Goal: Find specific page/section: Find specific page/section

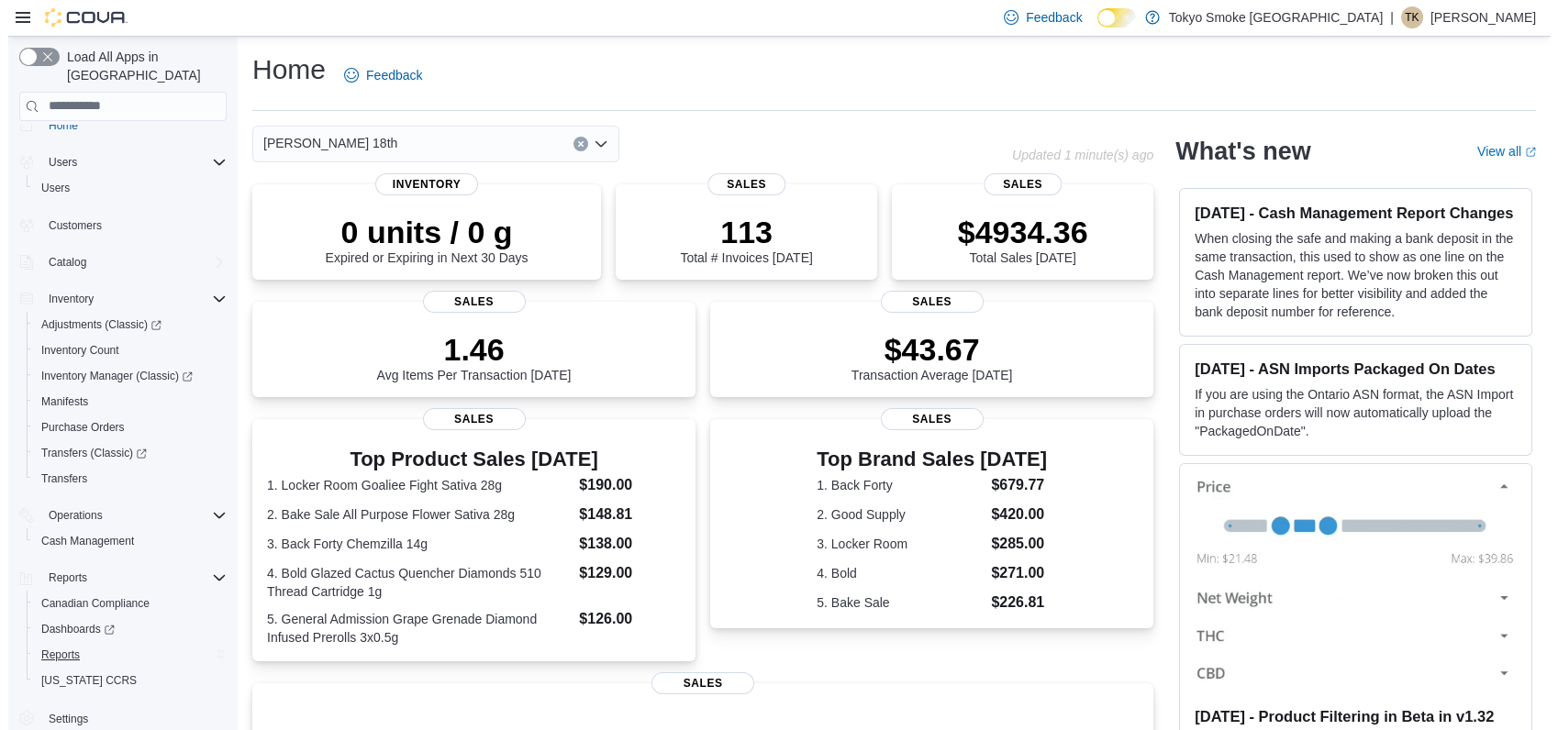
scroll to position [25, 0]
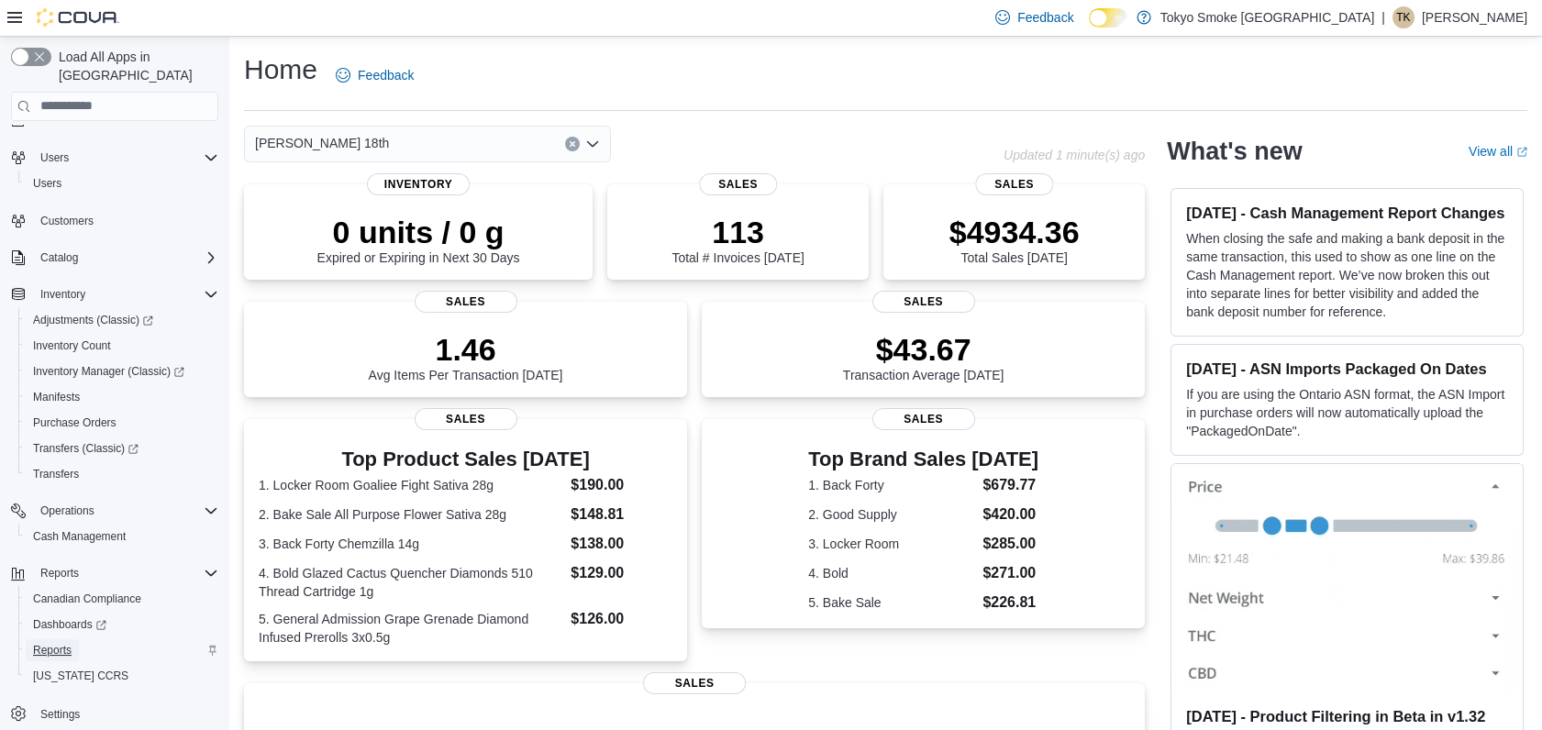
click at [73, 640] on link "Reports" at bounding box center [52, 651] width 53 height 22
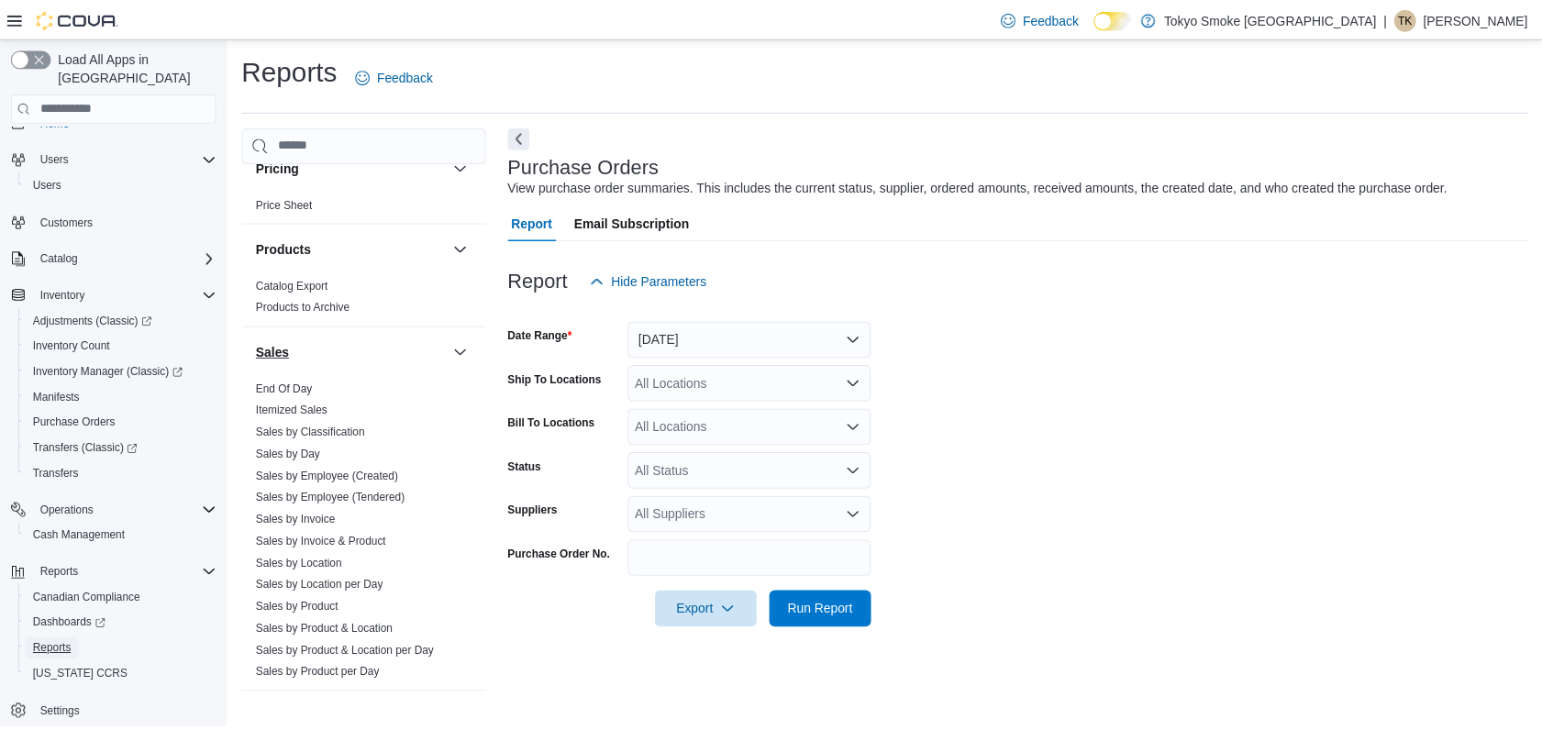
scroll to position [889, 0]
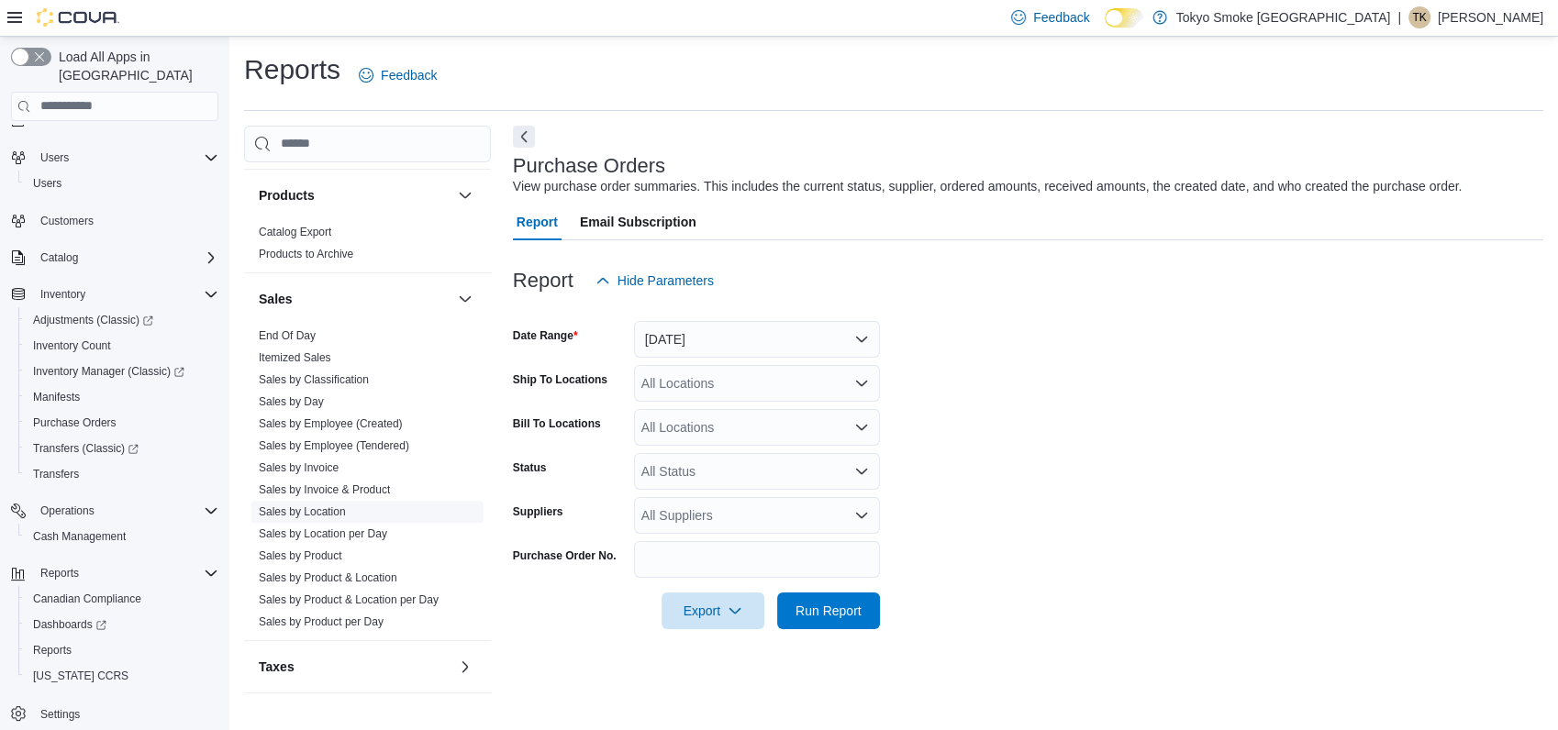
click at [316, 513] on link "Sales by Location" at bounding box center [302, 512] width 87 height 13
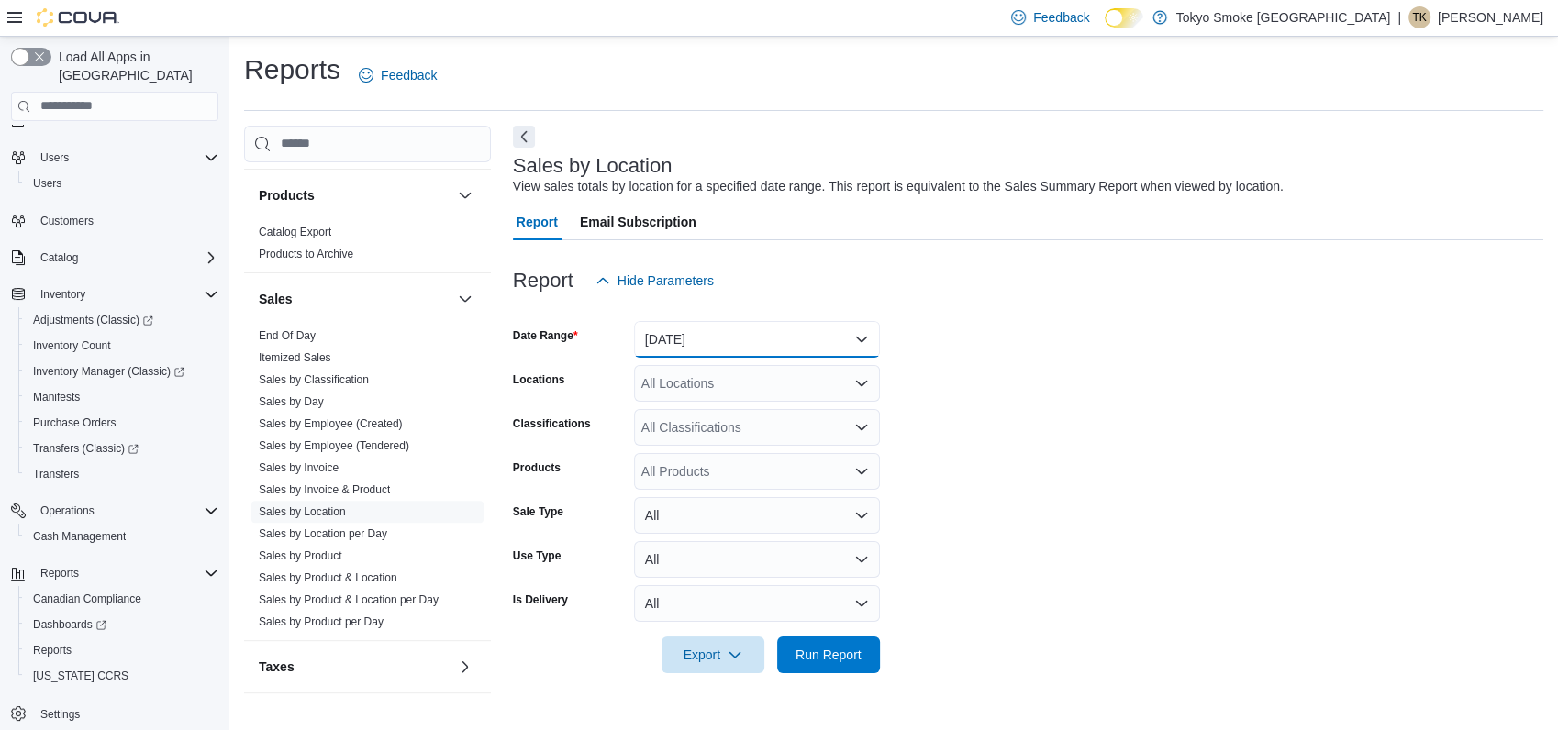
click at [689, 345] on button "[DATE]" at bounding box center [757, 339] width 246 height 37
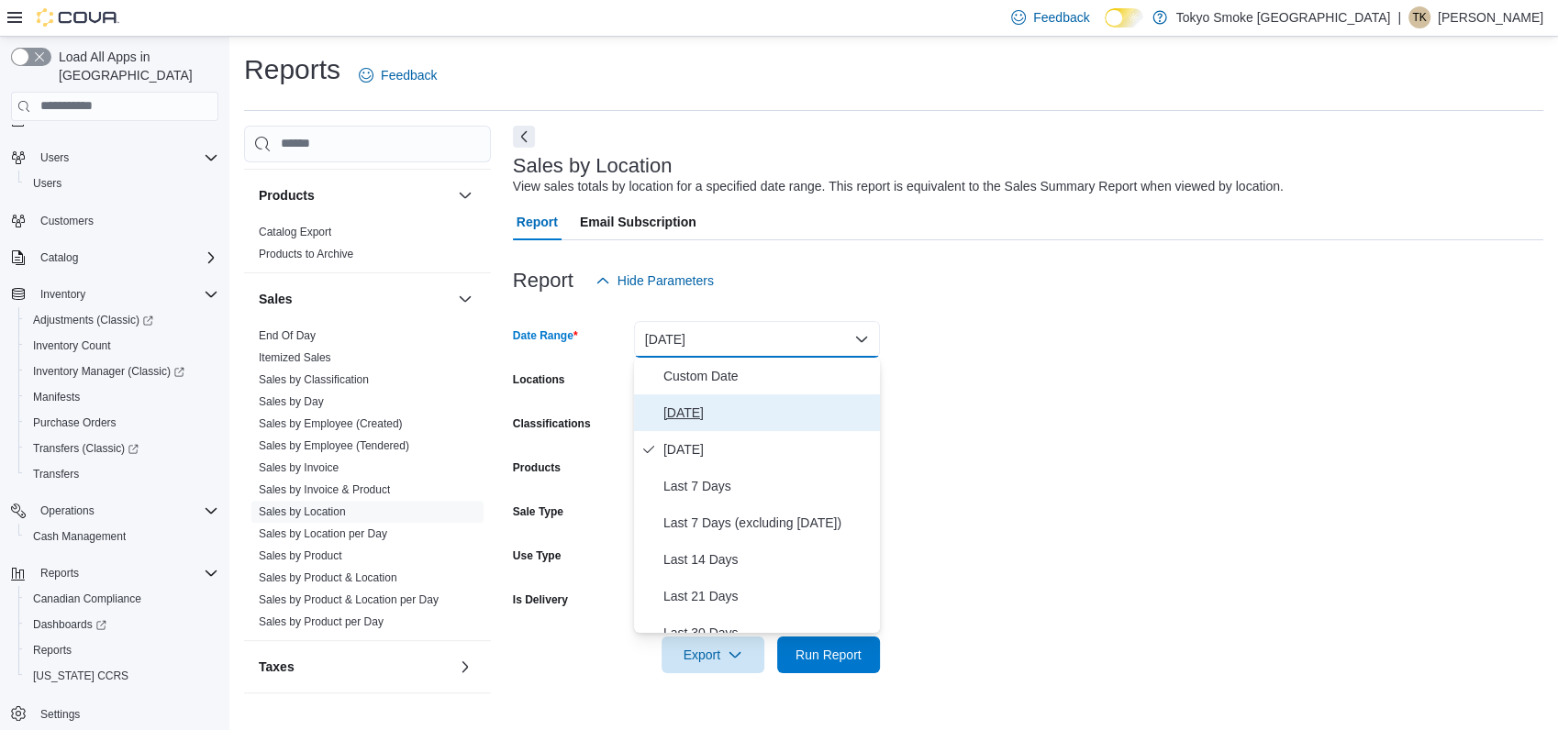
click at [662, 404] on button "[DATE]" at bounding box center [757, 413] width 246 height 37
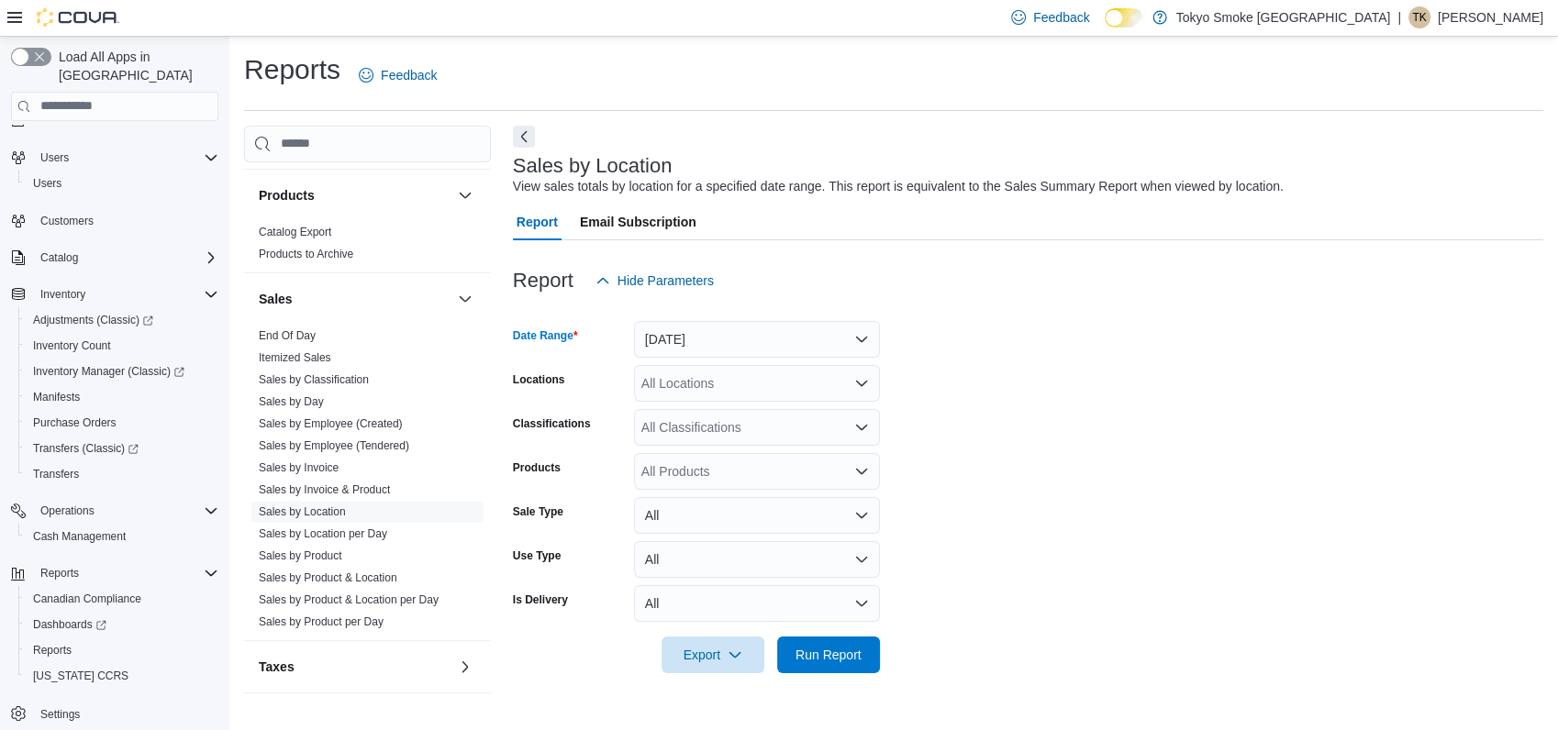
click at [680, 383] on div "All Locations" at bounding box center [757, 383] width 246 height 37
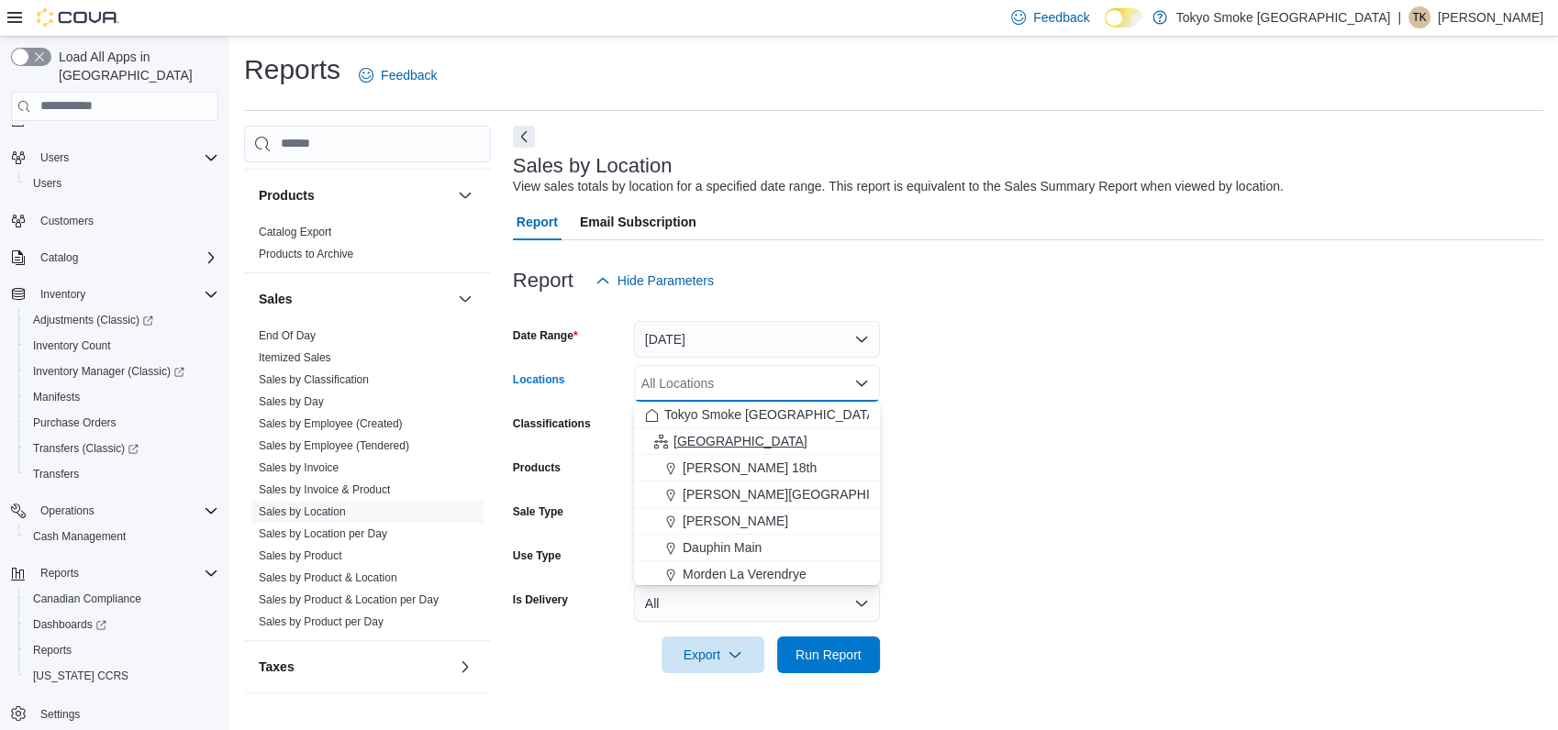
click at [695, 440] on span "[GEOGRAPHIC_DATA]" at bounding box center [740, 441] width 134 height 18
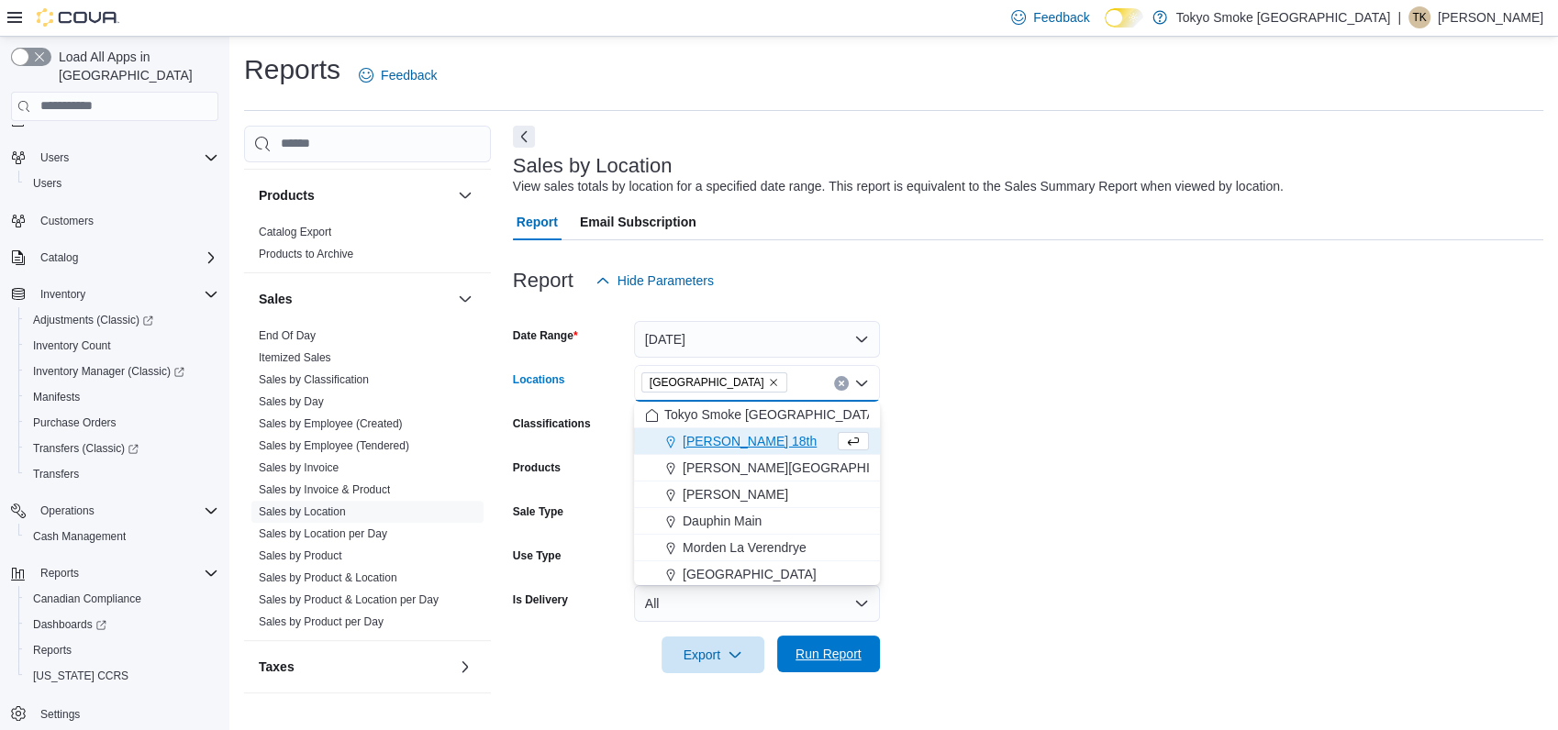
click at [847, 651] on span "Run Report" at bounding box center [829, 654] width 66 height 18
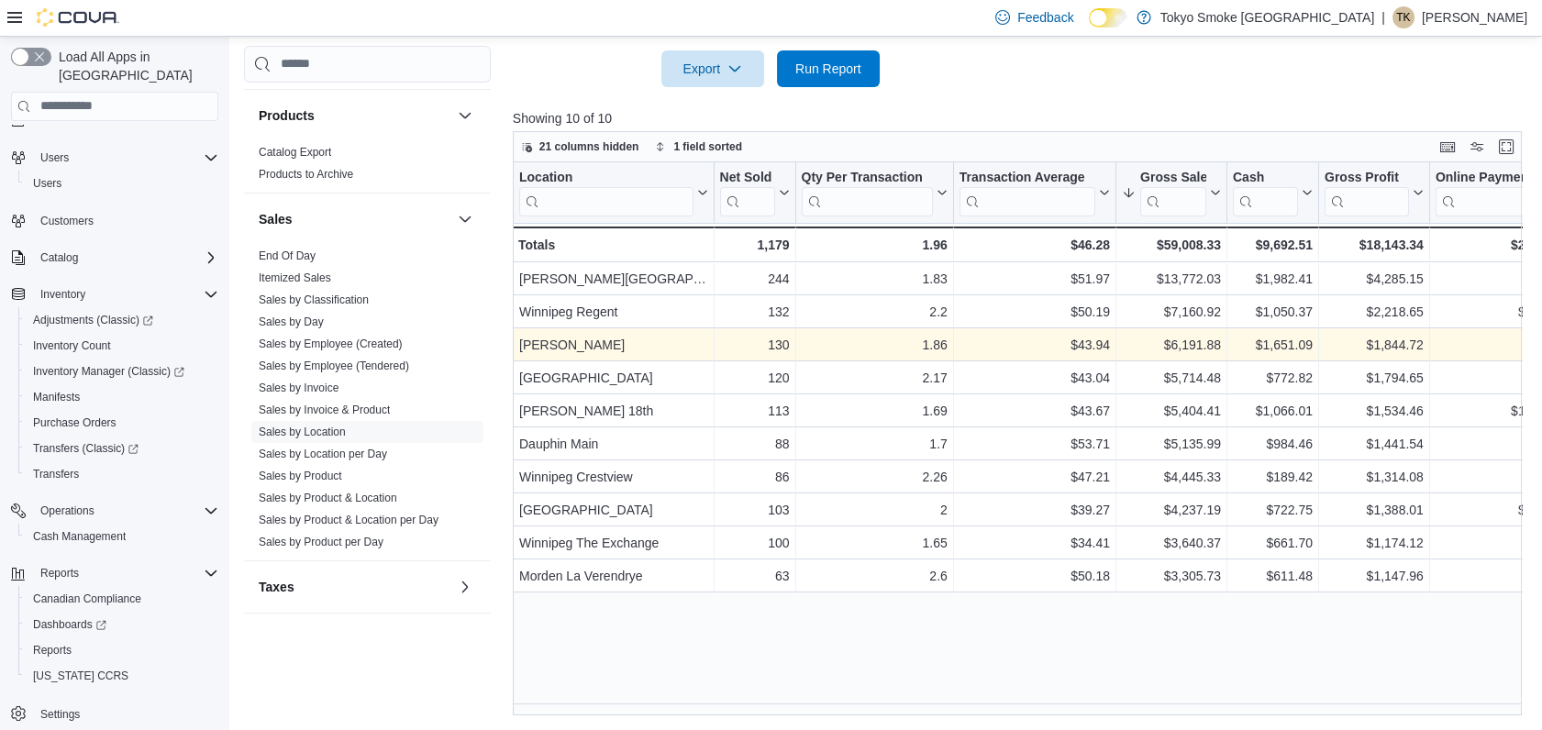
scroll to position [586, 0]
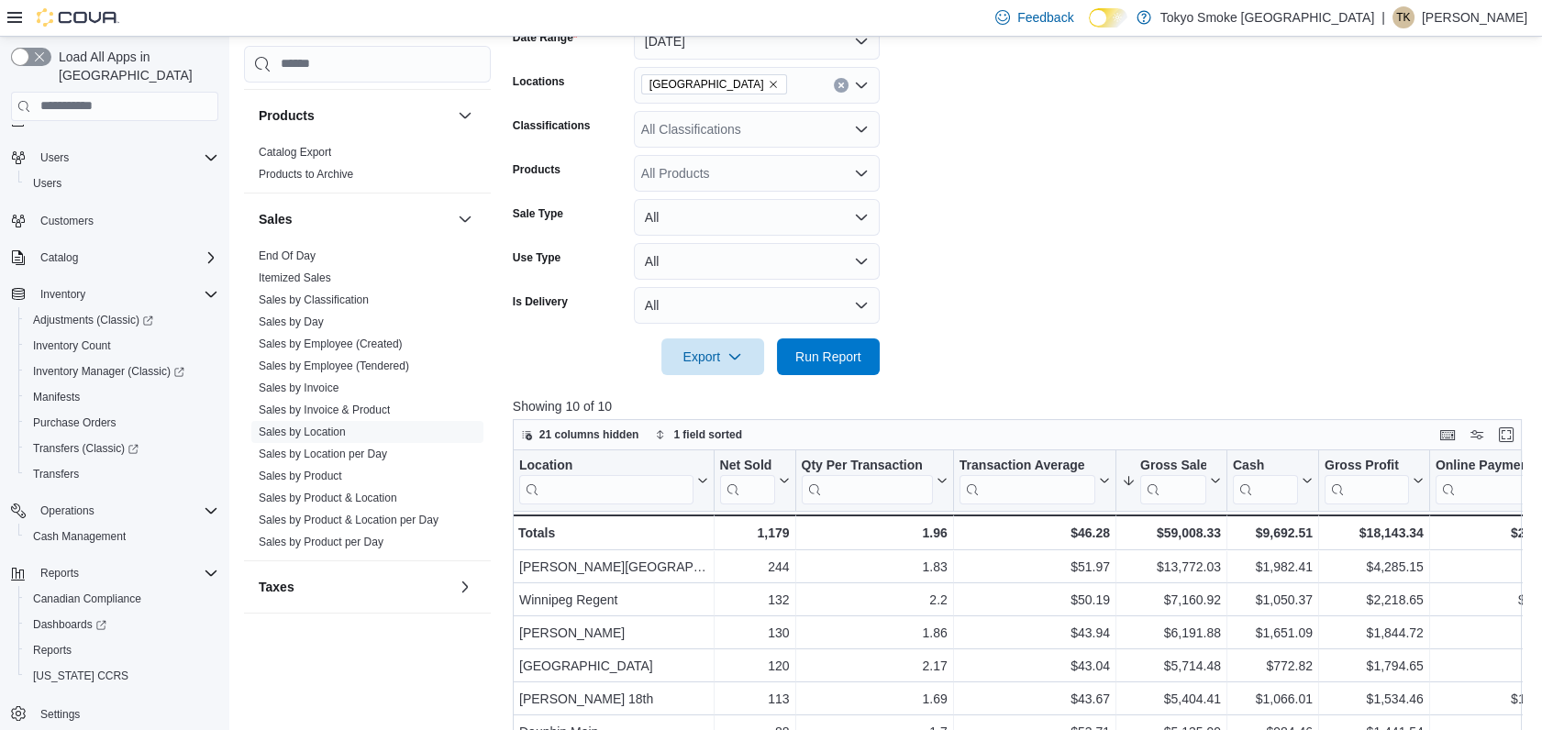
scroll to position [0, 0]
